Goal: Transaction & Acquisition: Book appointment/travel/reservation

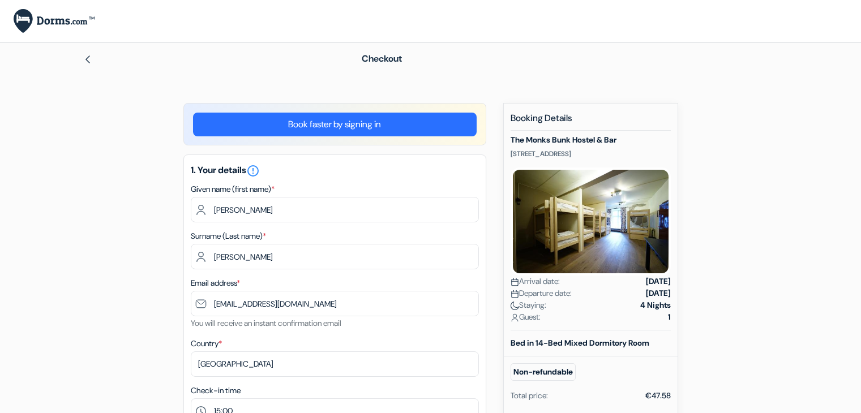
select select "15"
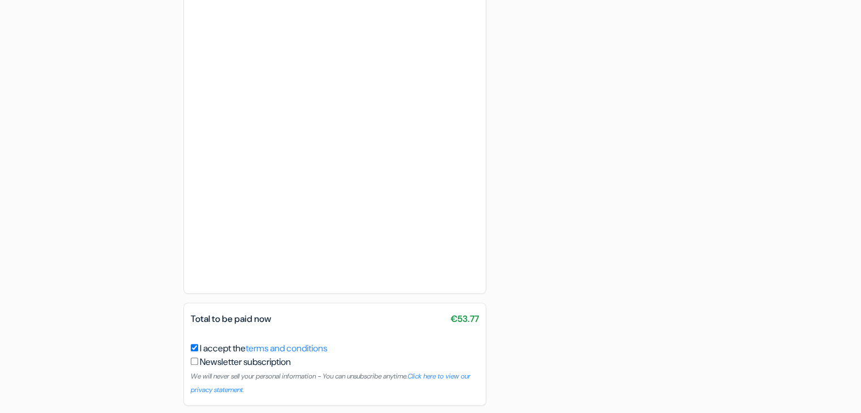
scroll to position [673, 0]
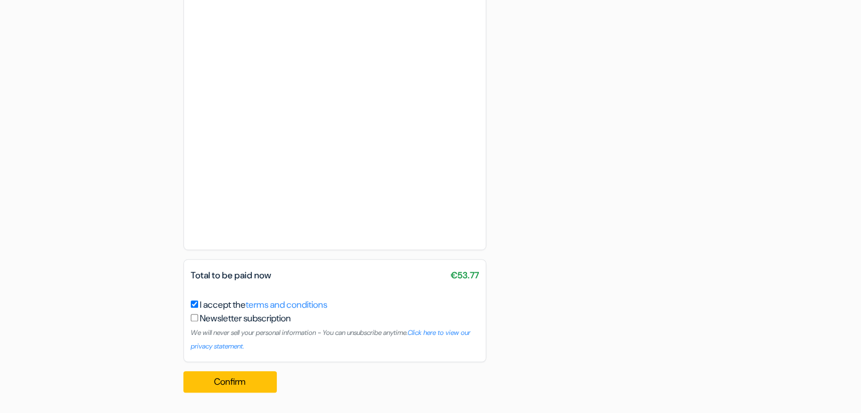
click at [201, 373] on button "Confirm Loading..." at bounding box center [230, 382] width 94 height 22
click at [252, 380] on button "Confirm Loading..." at bounding box center [230, 382] width 94 height 22
click at [240, 381] on button "Confirm Loading..." at bounding box center [230, 382] width 94 height 22
click at [242, 383] on button "Confirm Loading..." at bounding box center [230, 382] width 94 height 22
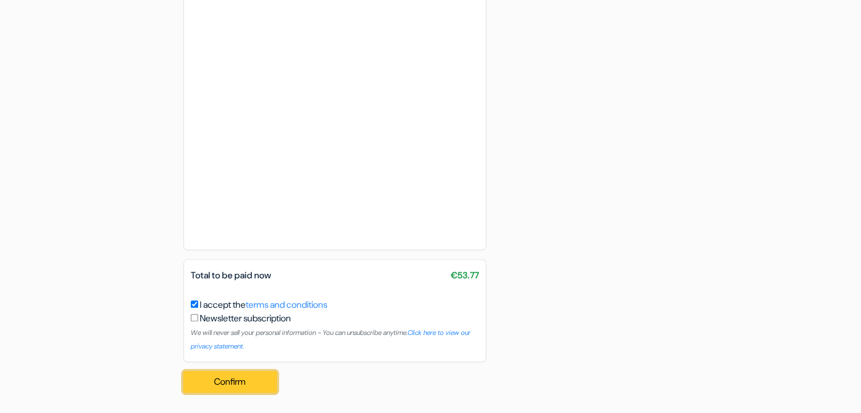
click at [243, 371] on button "Confirm Loading..." at bounding box center [230, 382] width 94 height 22
click at [204, 380] on button "Confirm Loading..." at bounding box center [230, 382] width 94 height 22
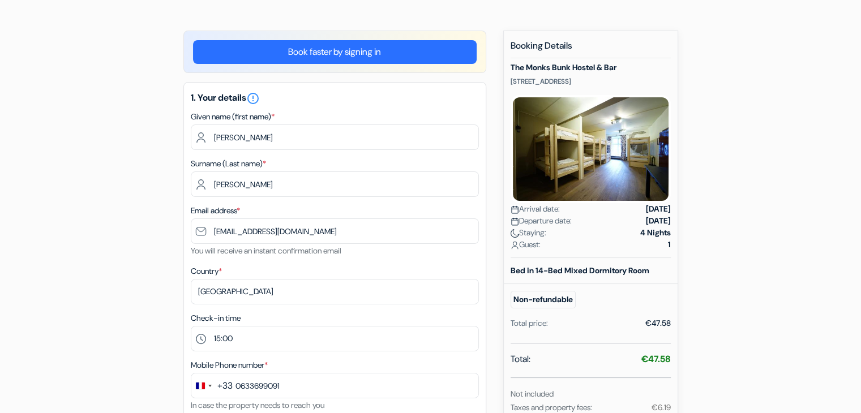
scroll to position [0, 0]
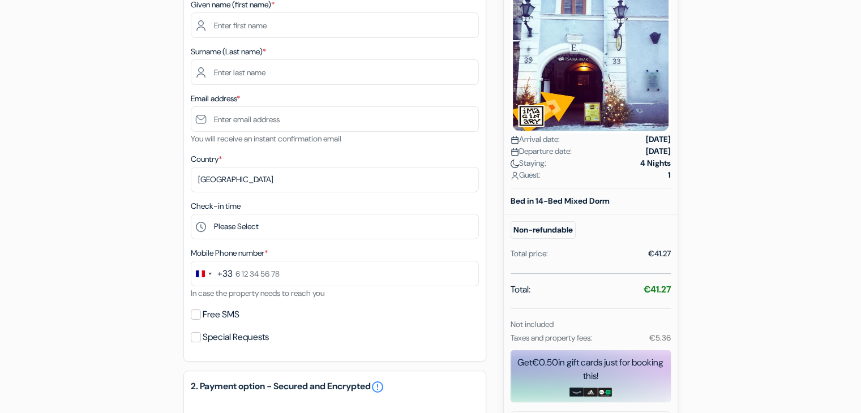
scroll to position [183, 0]
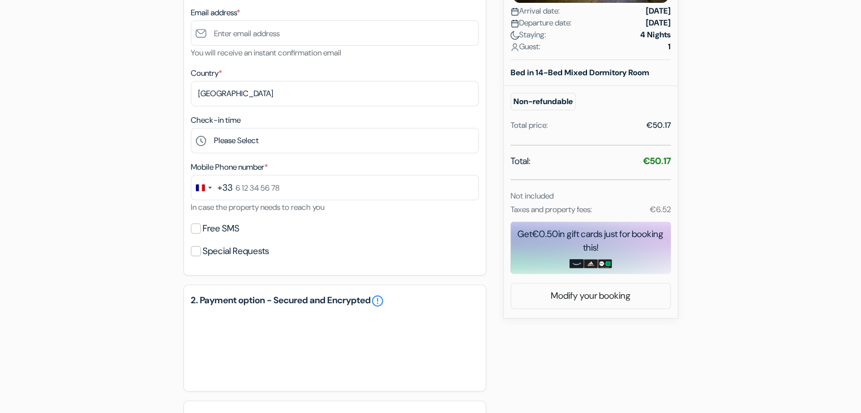
scroll to position [413, 0]
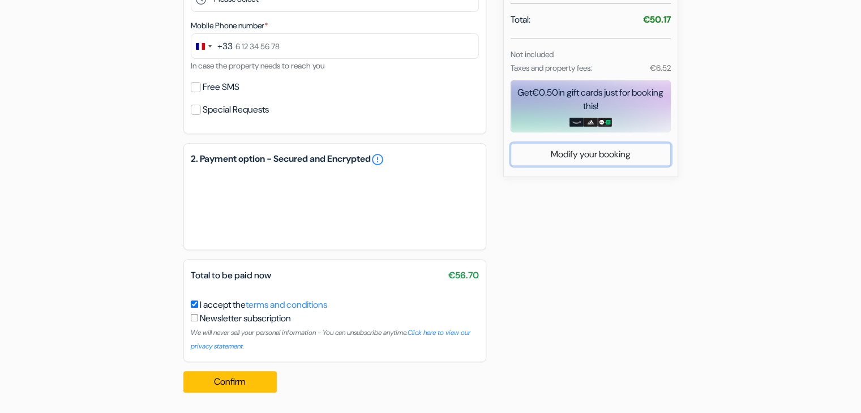
click at [549, 156] on link "Modify your booking" at bounding box center [590, 155] width 159 height 22
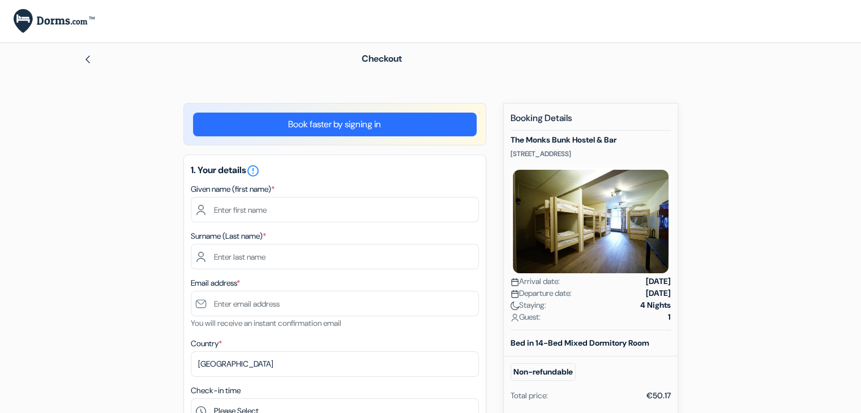
scroll to position [413, 0]
